Goal: Find specific page/section: Locate a particular part of the current website

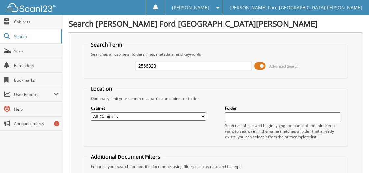
click at [150, 63] on input "2556323" at bounding box center [193, 66] width 115 height 10
type input "2554083"
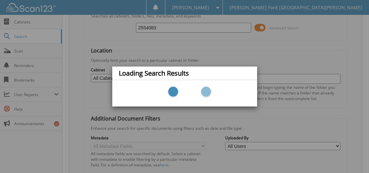
scroll to position [110, 0]
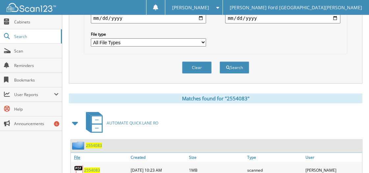
scroll to position [219, 0]
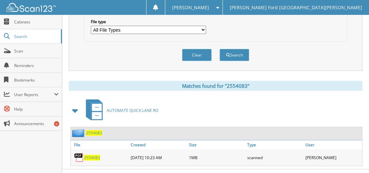
drag, startPoint x: 90, startPoint y: 149, endPoint x: 100, endPoint y: 147, distance: 10.4
click at [90, 154] on span "2554083" at bounding box center [92, 157] width 16 height 6
